Goal: Information Seeking & Learning: Learn about a topic

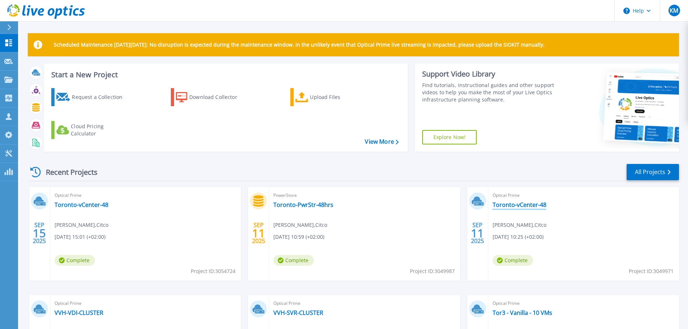
click at [497, 205] on link "Toronto-vCenter-48" at bounding box center [520, 204] width 54 height 7
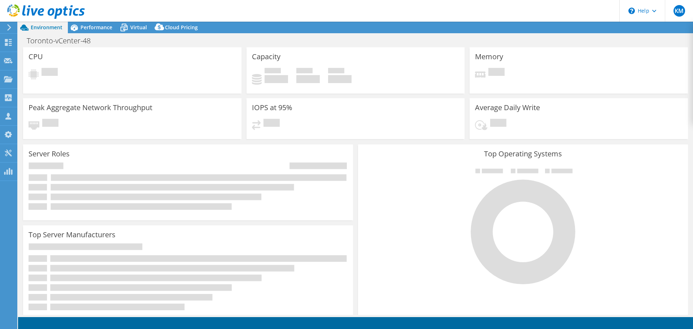
select select "USD"
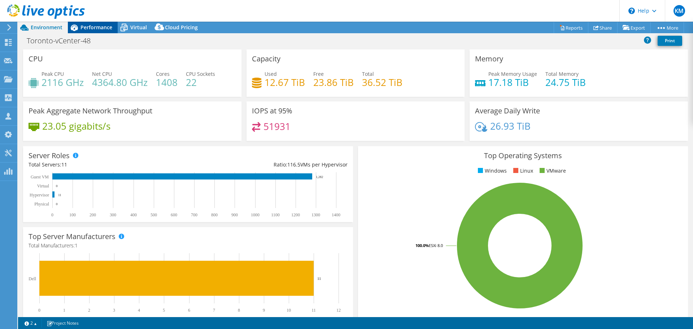
click at [88, 25] on span "Performance" at bounding box center [97, 27] width 32 height 7
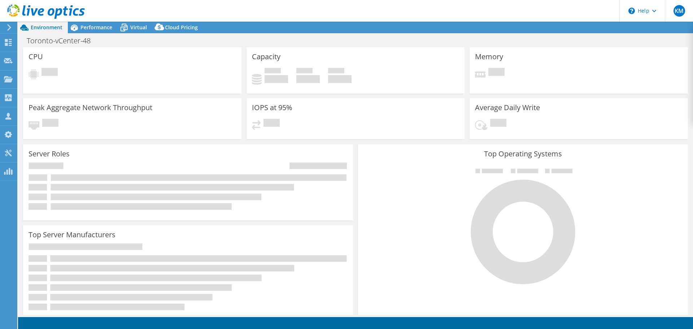
select select "USD"
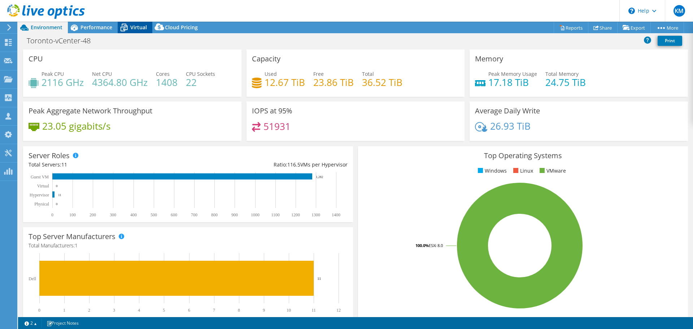
click at [129, 27] on icon at bounding box center [124, 27] width 13 height 13
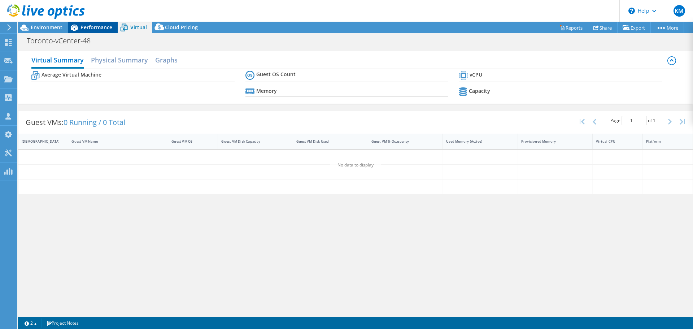
click at [97, 30] on span "Performance" at bounding box center [97, 27] width 32 height 7
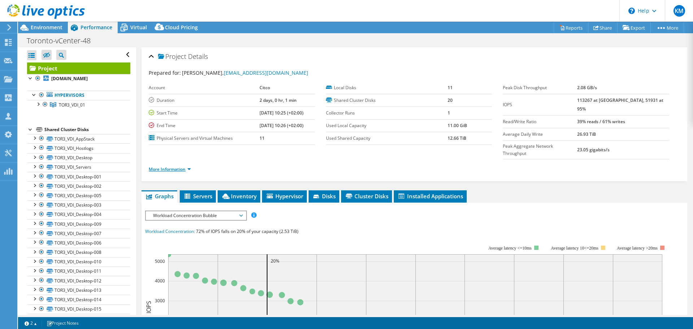
click at [165, 166] on link "More Information" at bounding box center [170, 169] width 42 height 6
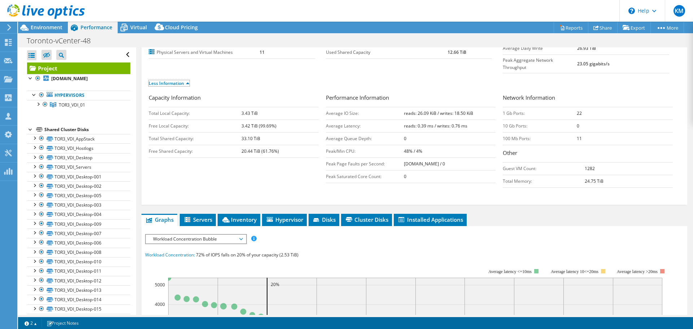
scroll to position [144, 0]
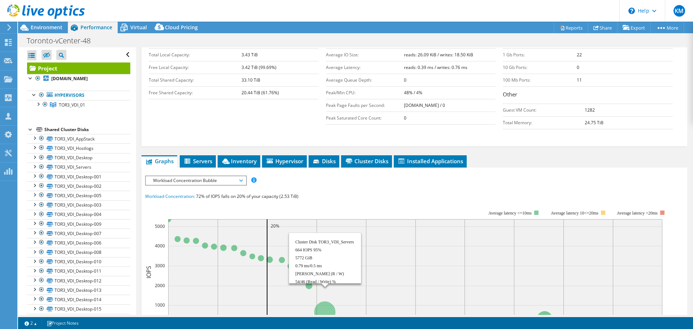
click at [319, 301] on circle at bounding box center [325, 311] width 21 height 21
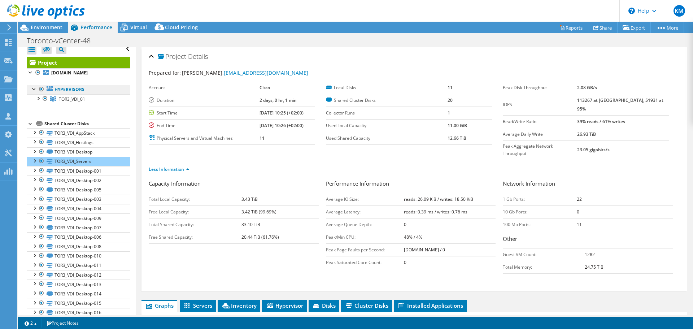
scroll to position [0, 0]
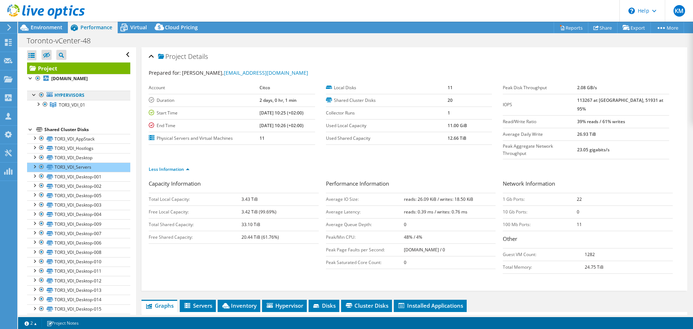
click at [75, 95] on link "Hypervisors" at bounding box center [78, 95] width 103 height 9
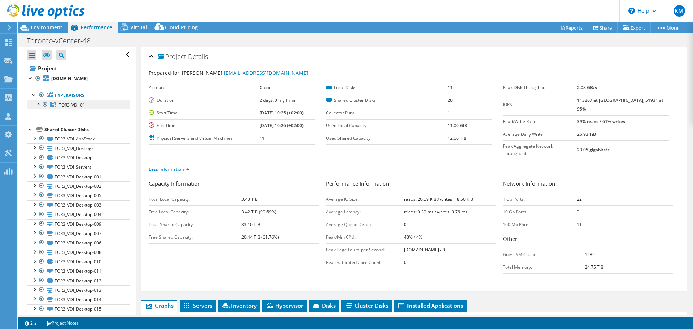
click at [64, 105] on span "TOR3_VDI_01" at bounding box center [72, 105] width 26 height 6
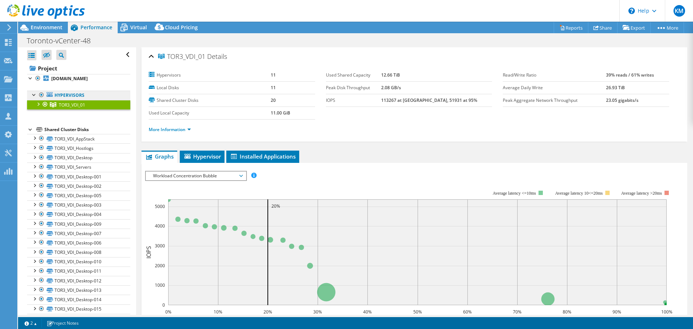
click at [70, 95] on link "Hypervisors" at bounding box center [78, 95] width 103 height 9
click at [69, 95] on link "Hypervisors" at bounding box center [78, 95] width 103 height 9
click at [69, 96] on link "Hypervisors" at bounding box center [78, 95] width 103 height 9
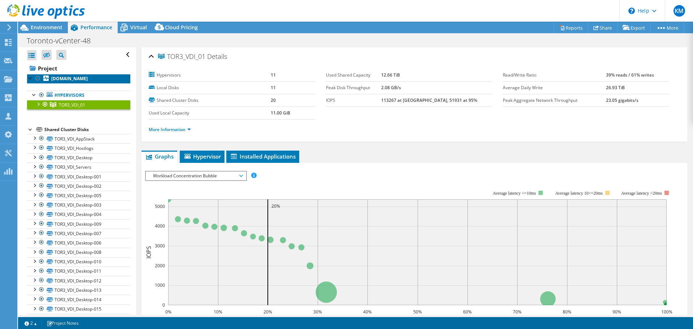
click at [69, 79] on b "tor3vhd103.ad.ent.citco.com" at bounding box center [69, 78] width 36 height 6
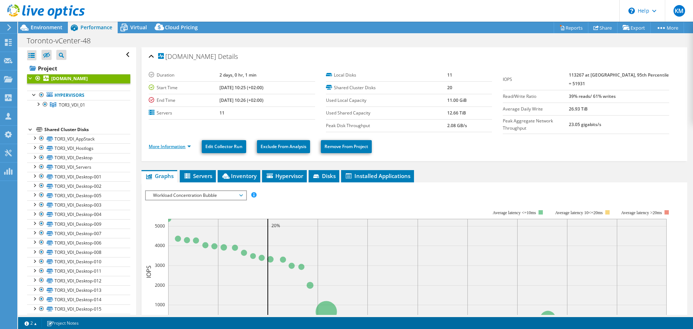
click at [165, 143] on link "More Information" at bounding box center [170, 146] width 42 height 6
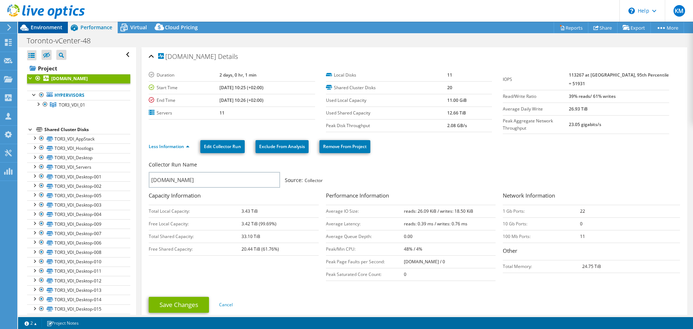
click at [40, 26] on span "Environment" at bounding box center [47, 27] width 32 height 7
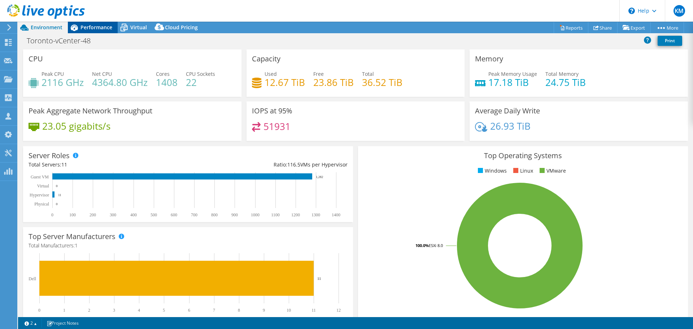
click at [104, 28] on span "Performance" at bounding box center [97, 27] width 32 height 7
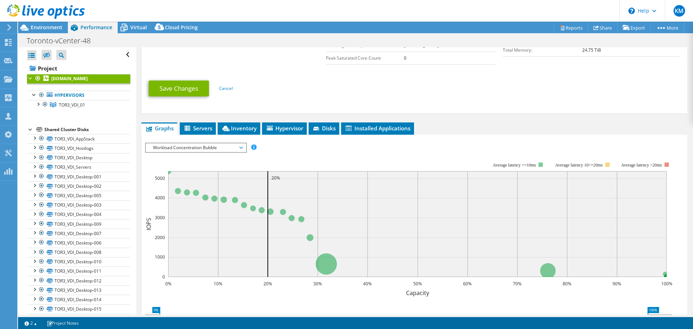
scroll to position [217, 0]
click at [231, 143] on span "Workload Concentration Bubble" at bounding box center [195, 147] width 93 height 9
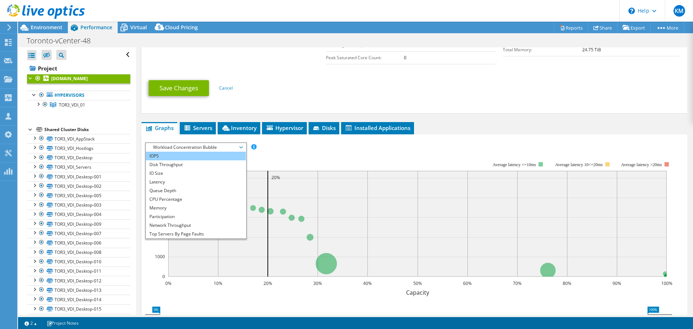
click at [169, 152] on li "IOPS" at bounding box center [196, 156] width 100 height 9
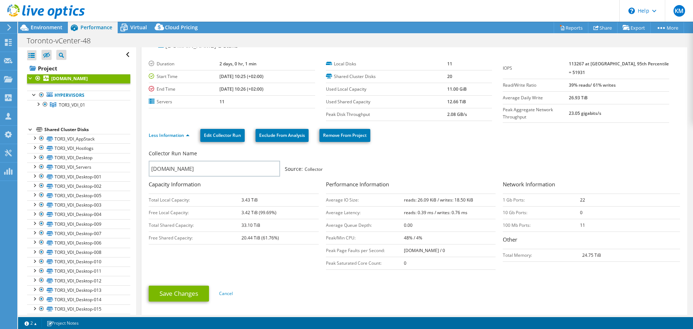
scroll to position [0, 0]
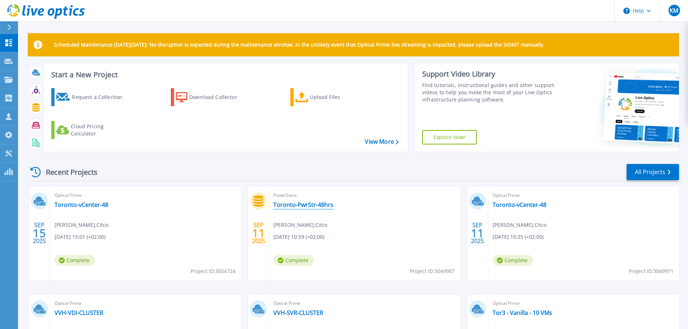
click at [304, 204] on link "Toronto-PwrStr-48hrs" at bounding box center [303, 204] width 60 height 7
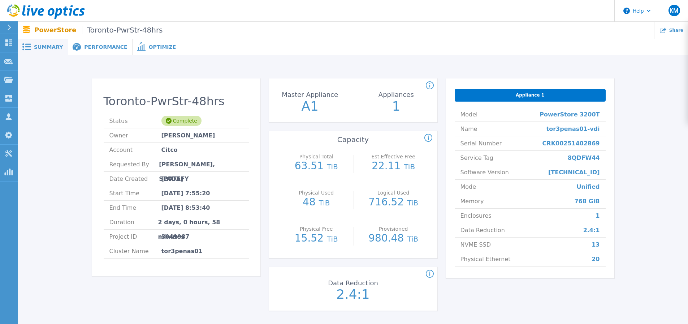
click at [106, 53] on div "Performance" at bounding box center [100, 47] width 64 height 16
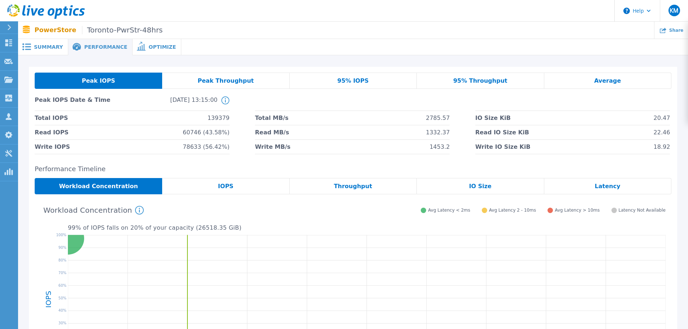
click at [148, 47] on span "Optimize" at bounding box center [161, 46] width 27 height 5
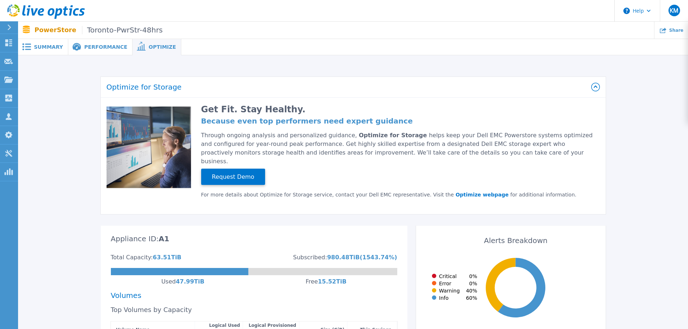
click at [89, 49] on span "Performance" at bounding box center [105, 46] width 43 height 5
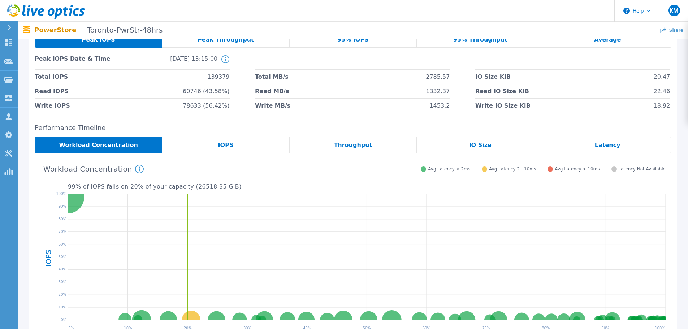
scroll to position [36, 0]
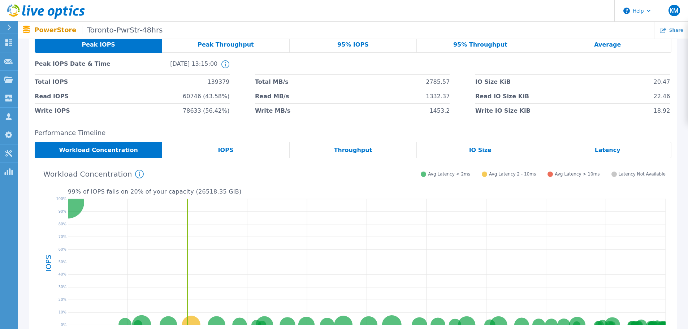
click at [241, 151] on div "IOPS" at bounding box center [225, 150] width 127 height 16
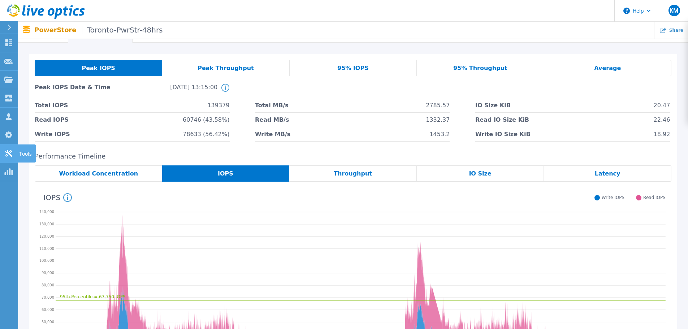
scroll to position [0, 0]
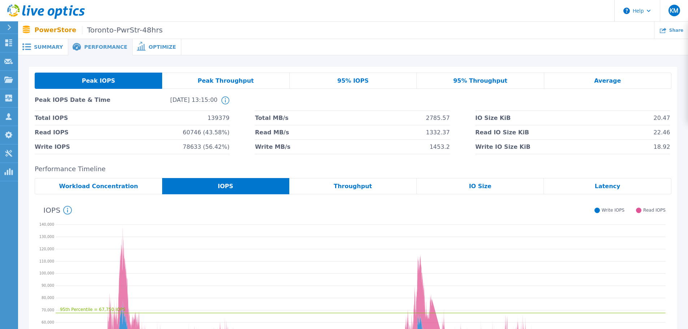
click at [137, 42] on icon at bounding box center [141, 46] width 9 height 9
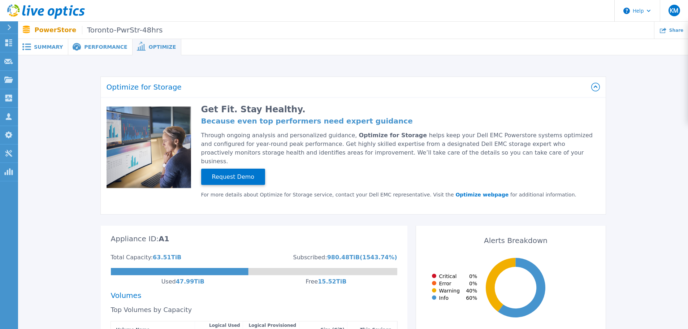
click at [80, 50] on span at bounding box center [76, 47] width 16 height 8
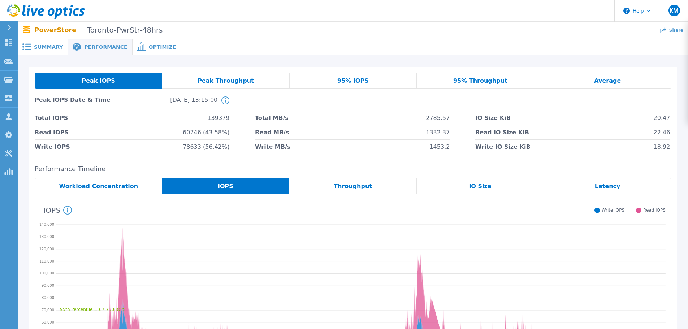
click at [109, 191] on div "Workload Concentration" at bounding box center [98, 186] width 127 height 16
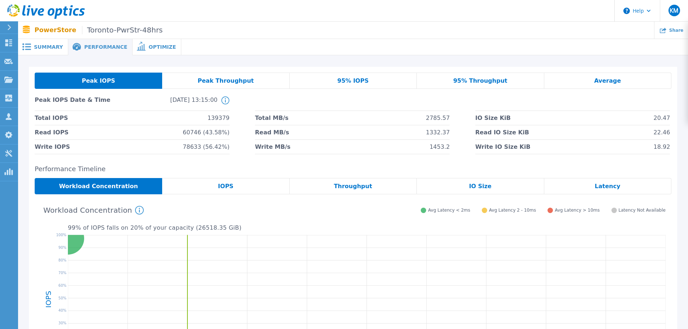
click at [149, 46] on span "Optimize" at bounding box center [161, 46] width 27 height 5
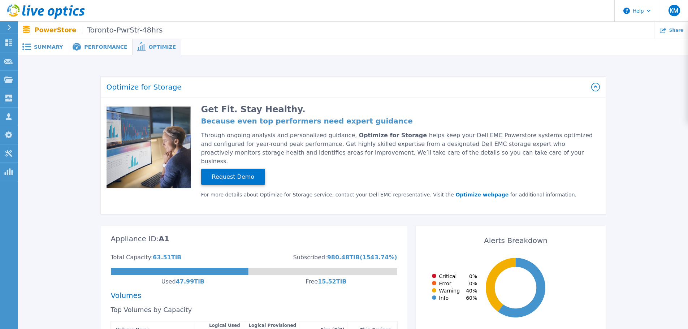
click at [97, 51] on div "Performance" at bounding box center [100, 47] width 64 height 16
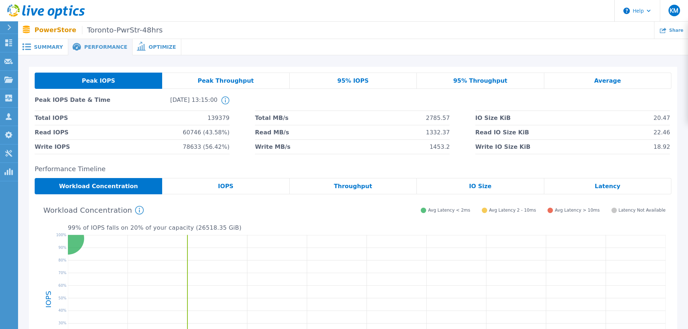
click at [225, 186] on span "IOPS" at bounding box center [226, 186] width 16 height 6
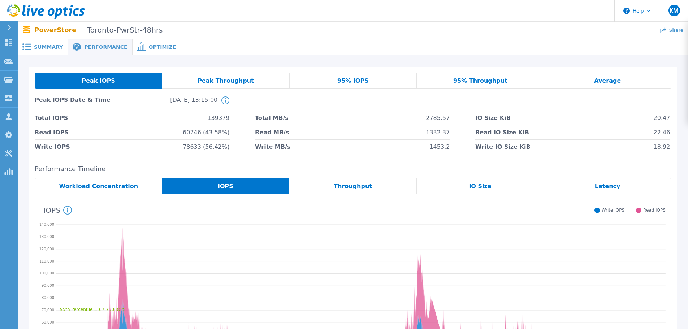
click at [136, 49] on span at bounding box center [141, 46] width 16 height 7
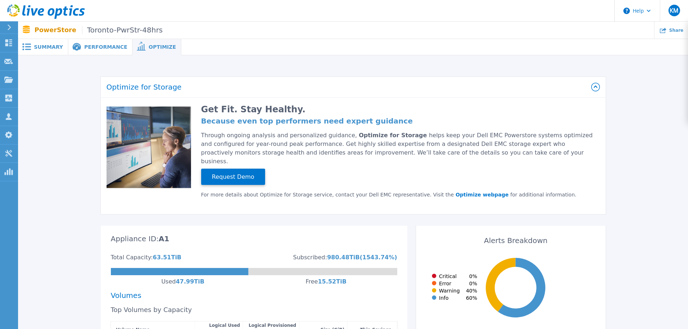
click at [95, 54] on div "Performance" at bounding box center [100, 47] width 64 height 16
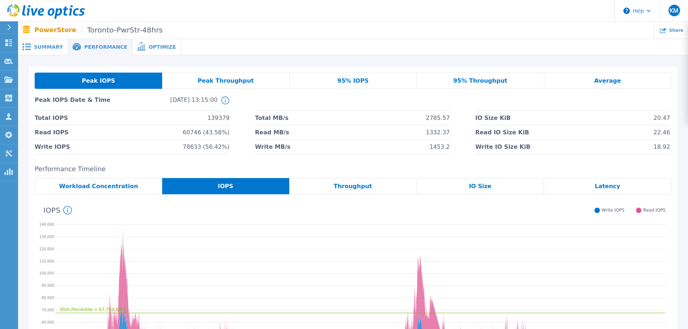
click at [236, 76] on div "Peak Throughput" at bounding box center [225, 81] width 127 height 16
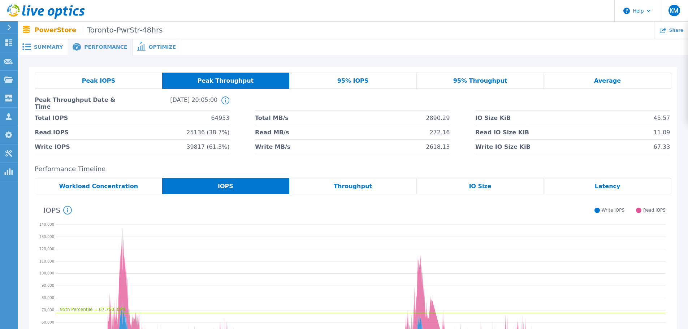
click at [127, 75] on div "Peak IOPS" at bounding box center [98, 81] width 127 height 16
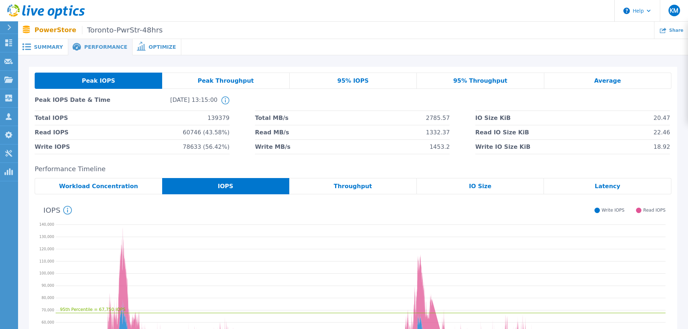
click at [608, 83] on span "Average" at bounding box center [607, 81] width 27 height 6
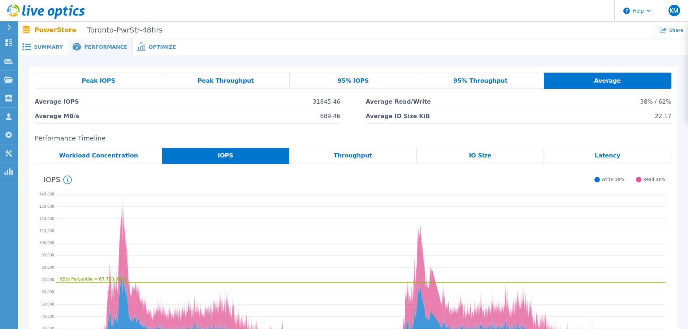
click at [131, 77] on div "Peak IOPS" at bounding box center [98, 81] width 127 height 16
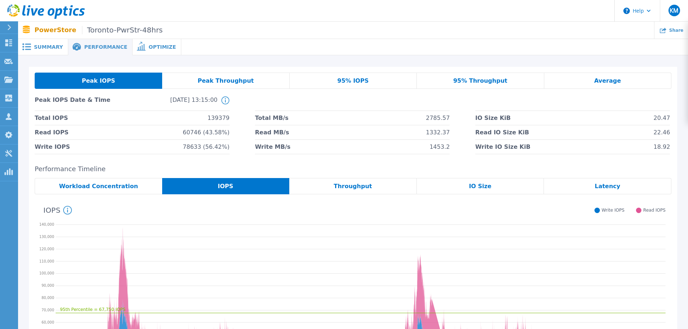
click at [579, 81] on div "Average" at bounding box center [607, 81] width 127 height 16
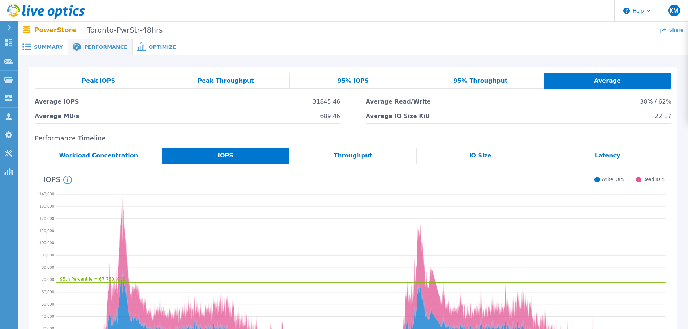
click at [115, 86] on div "Peak IOPS" at bounding box center [98, 81] width 127 height 16
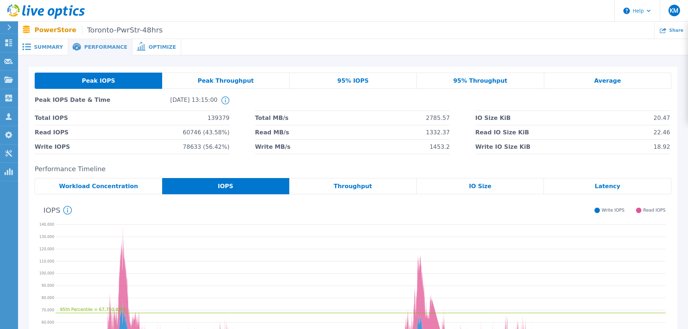
click at [269, 83] on div "Peak Throughput" at bounding box center [225, 81] width 127 height 16
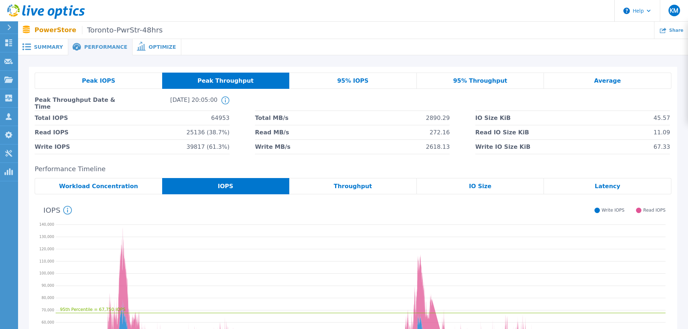
click at [339, 83] on div "95% IOPS" at bounding box center [352, 81] width 127 height 16
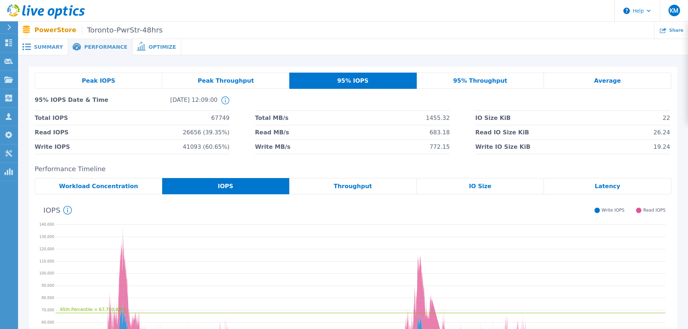
click at [458, 81] on div "95% Throughput" at bounding box center [480, 81] width 127 height 16
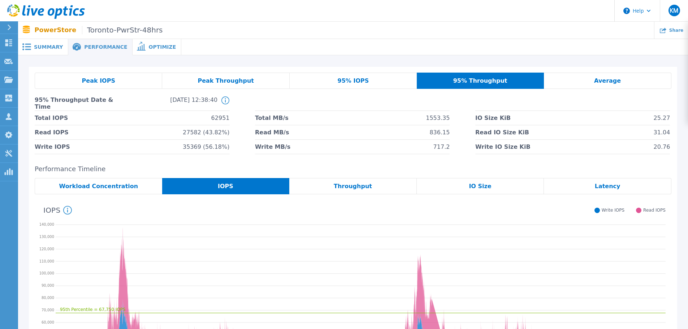
click at [590, 82] on div "Average" at bounding box center [607, 81] width 127 height 16
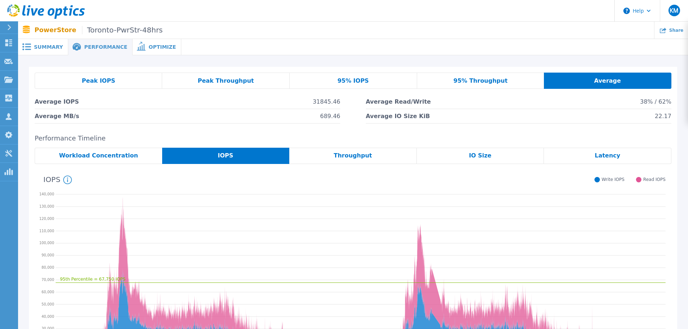
click at [120, 77] on div "Peak IOPS" at bounding box center [98, 81] width 127 height 16
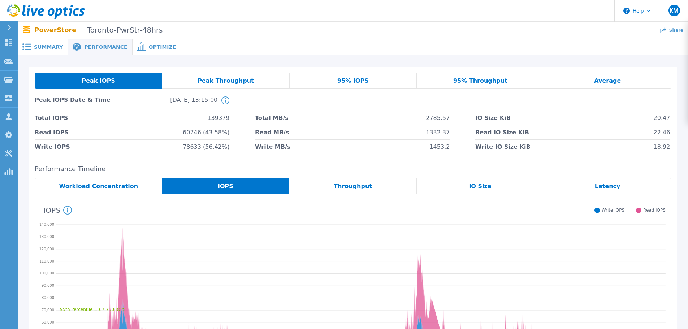
click at [609, 83] on span "Average" at bounding box center [607, 81] width 27 height 6
